Goal: Information Seeking & Learning: Compare options

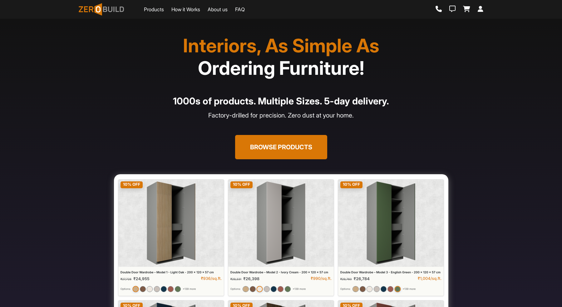
click at [259, 148] on button "Browse Products" at bounding box center [281, 147] width 92 height 24
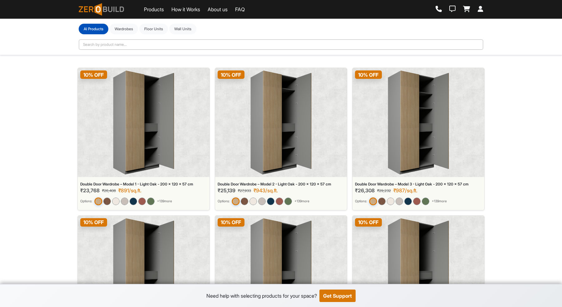
click at [153, 125] on img at bounding box center [143, 123] width 61 height 104
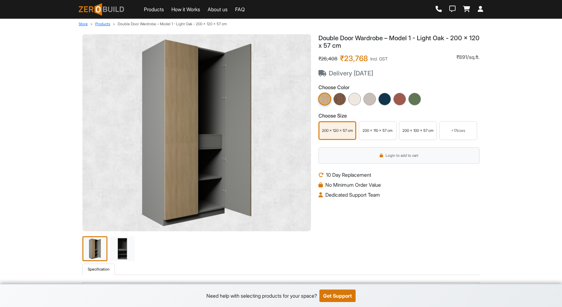
scroll to position [8, 0]
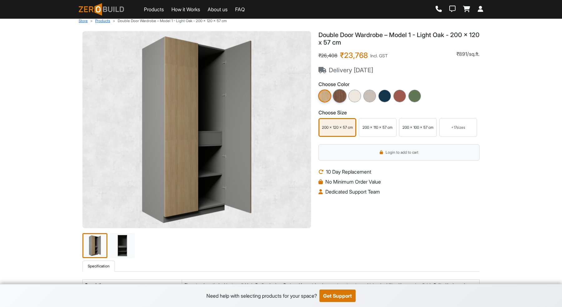
click at [342, 98] on img at bounding box center [340, 96] width 14 height 14
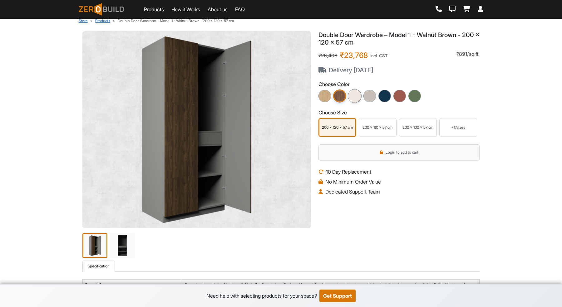
click at [359, 96] on img at bounding box center [355, 96] width 14 height 14
